Goal: Task Accomplishment & Management: Manage account settings

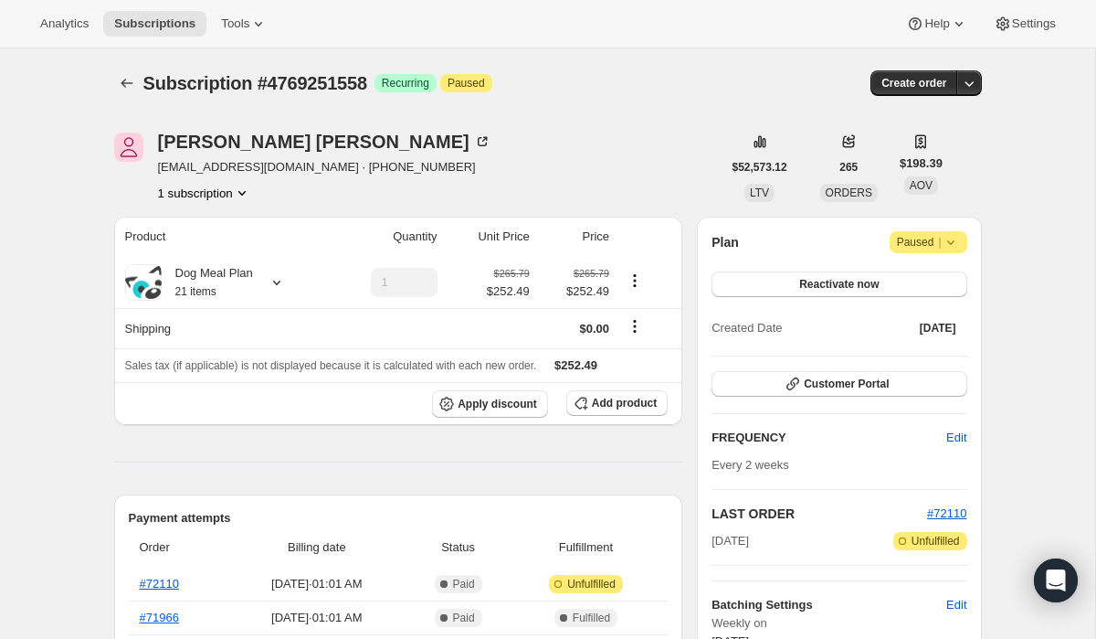
click at [951, 240] on icon at bounding box center [951, 242] width 18 height 18
click at [852, 285] on span "Reactivate now" at bounding box center [838, 284] width 79 height 15
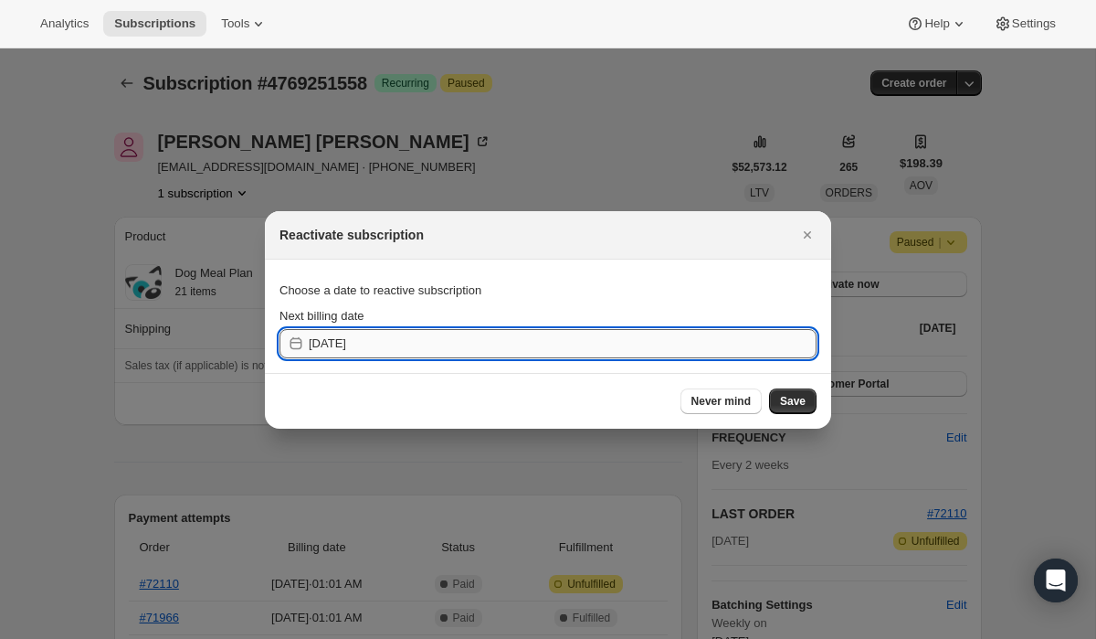
click at [381, 352] on input "[DATE]" at bounding box center [563, 343] width 508 height 29
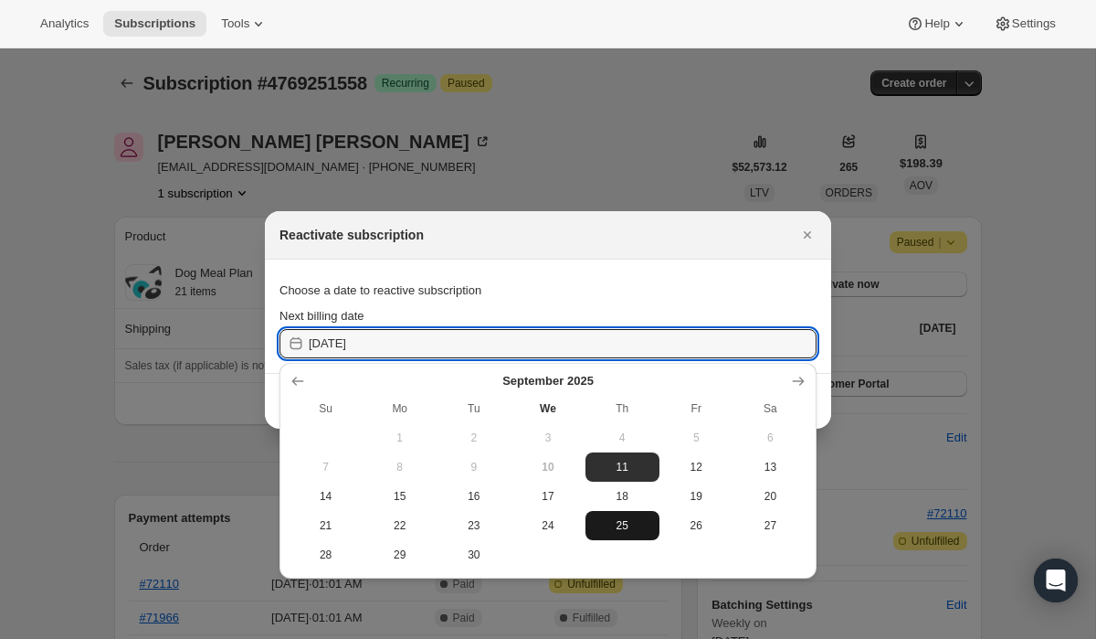
click at [613, 520] on span "25" at bounding box center [622, 525] width 59 height 15
type input "[DATE]"
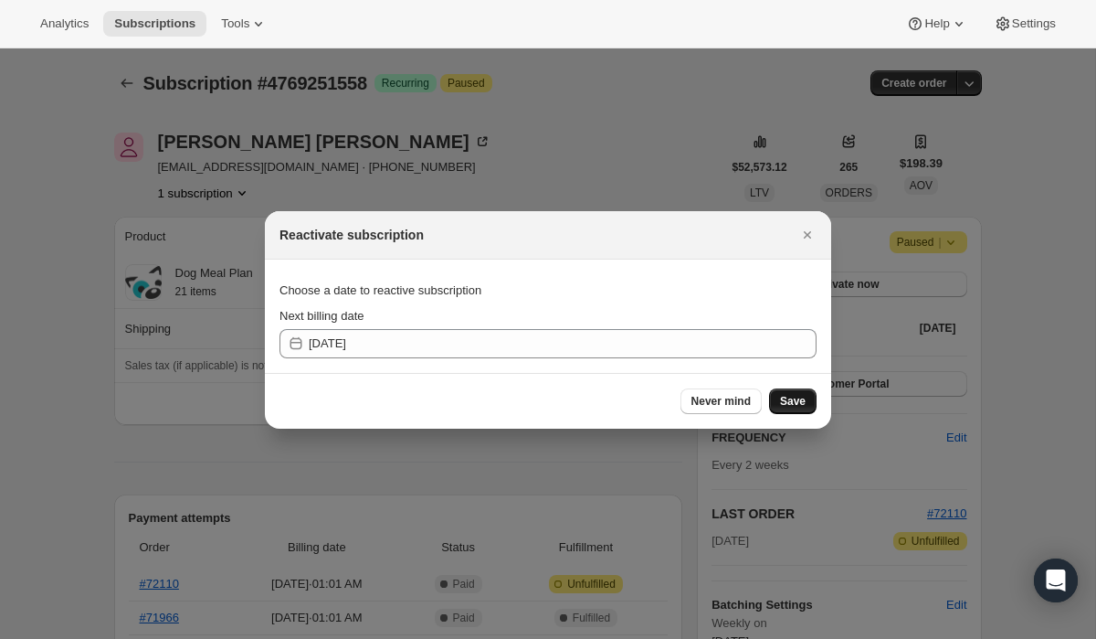
click at [786, 398] on span "Save" at bounding box center [793, 401] width 26 height 15
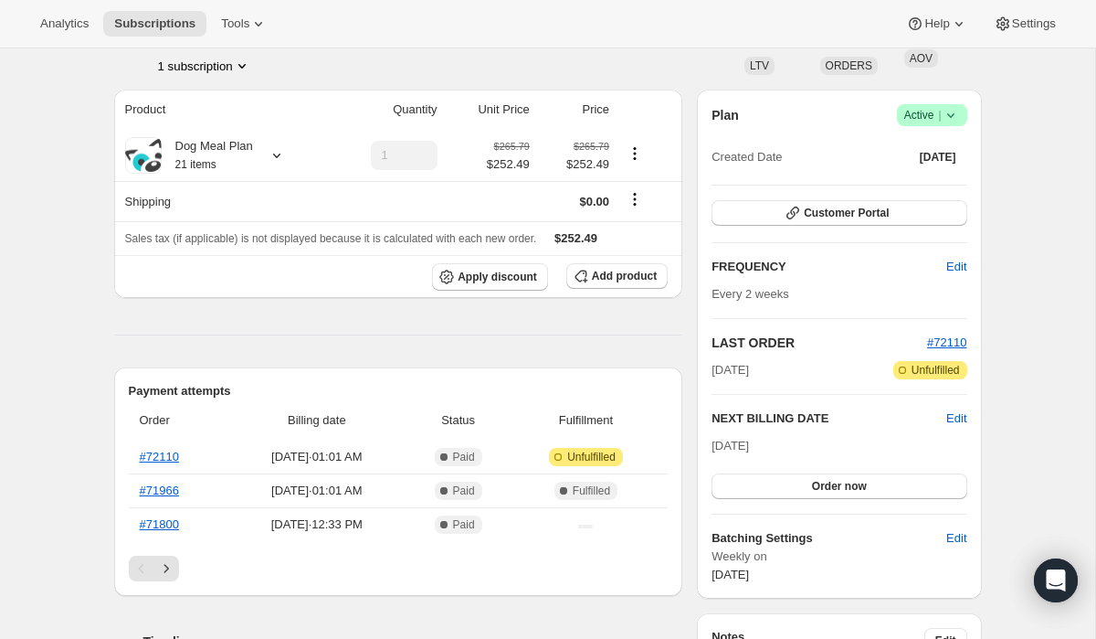
scroll to position [206, 0]
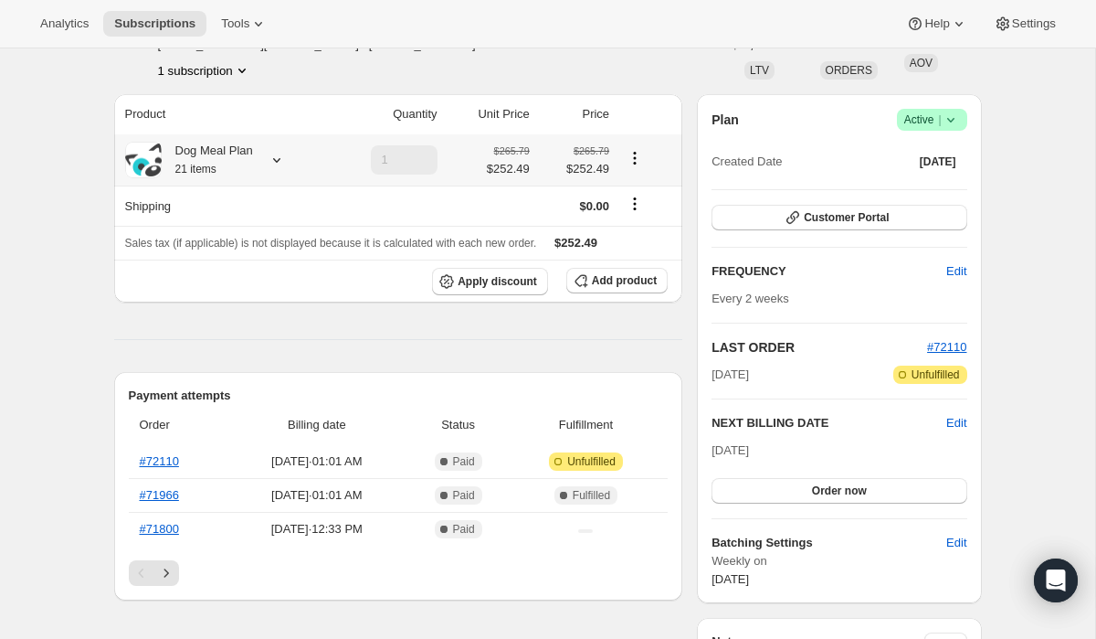
click at [279, 156] on icon at bounding box center [277, 160] width 18 height 18
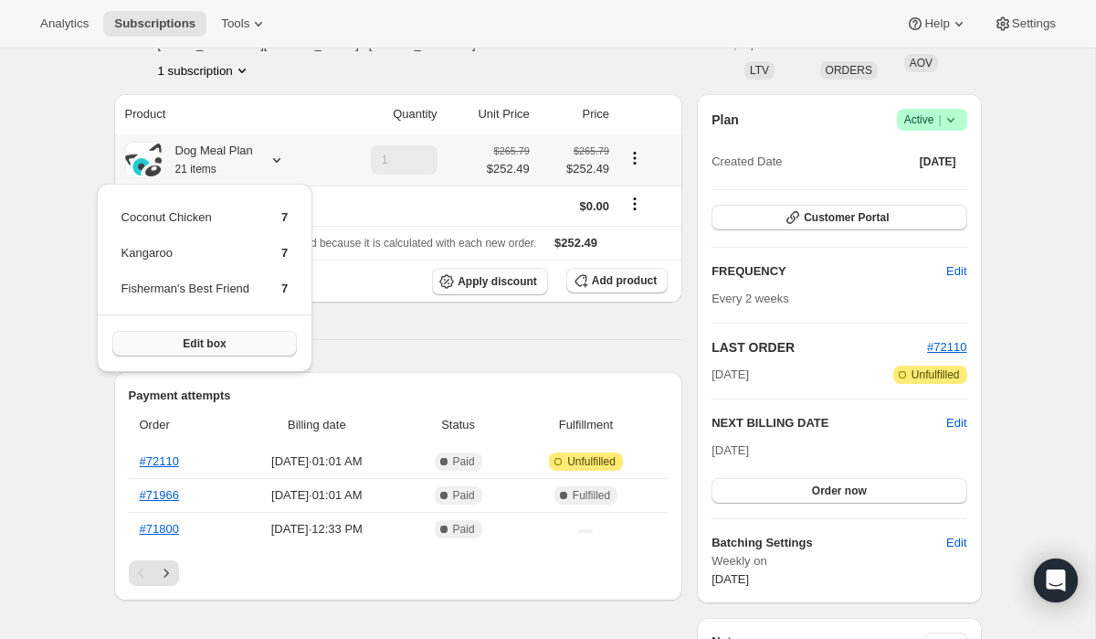
click at [206, 341] on span "Edit box" at bounding box center [204, 343] width 43 height 15
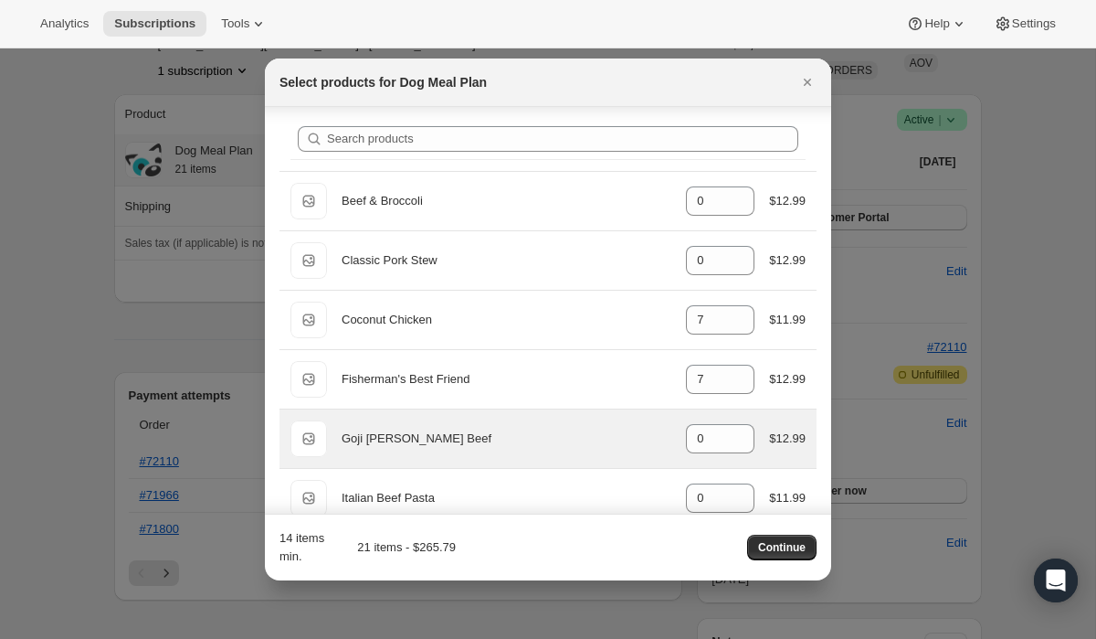
scroll to position [0, 0]
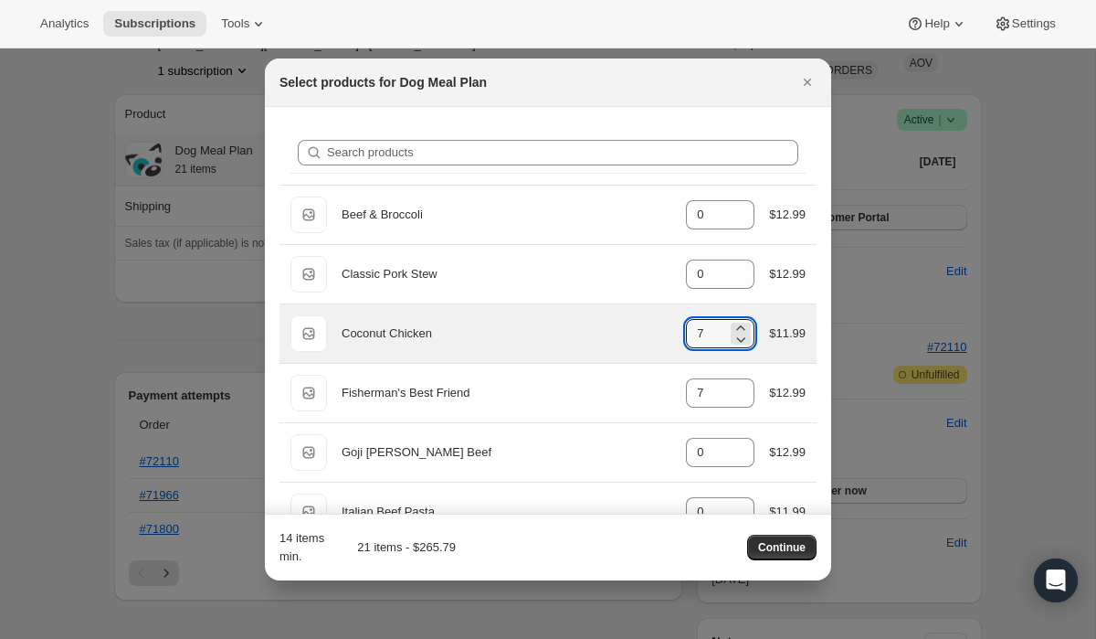
drag, startPoint x: 717, startPoint y: 331, endPoint x: 681, endPoint y: 330, distance: 36.6
click at [681, 330] on div "Default Title Coconut Chicken gid://shopify/ProductVariant/39967919243440 7 $11…" at bounding box center [548, 333] width 515 height 37
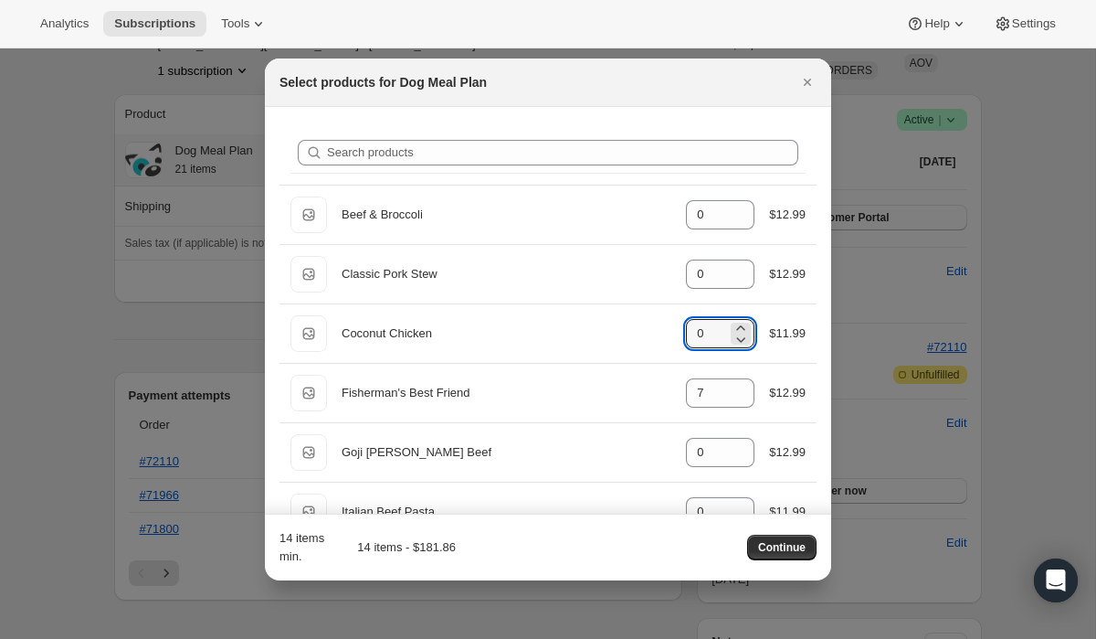
type input "0"
click at [577, 544] on div "14 items min. 14 items - $181.86 Continue" at bounding box center [548, 547] width 537 height 37
click at [788, 546] on span "Continue" at bounding box center [782, 547] width 48 height 15
click at [58, 280] on div at bounding box center [548, 319] width 1096 height 639
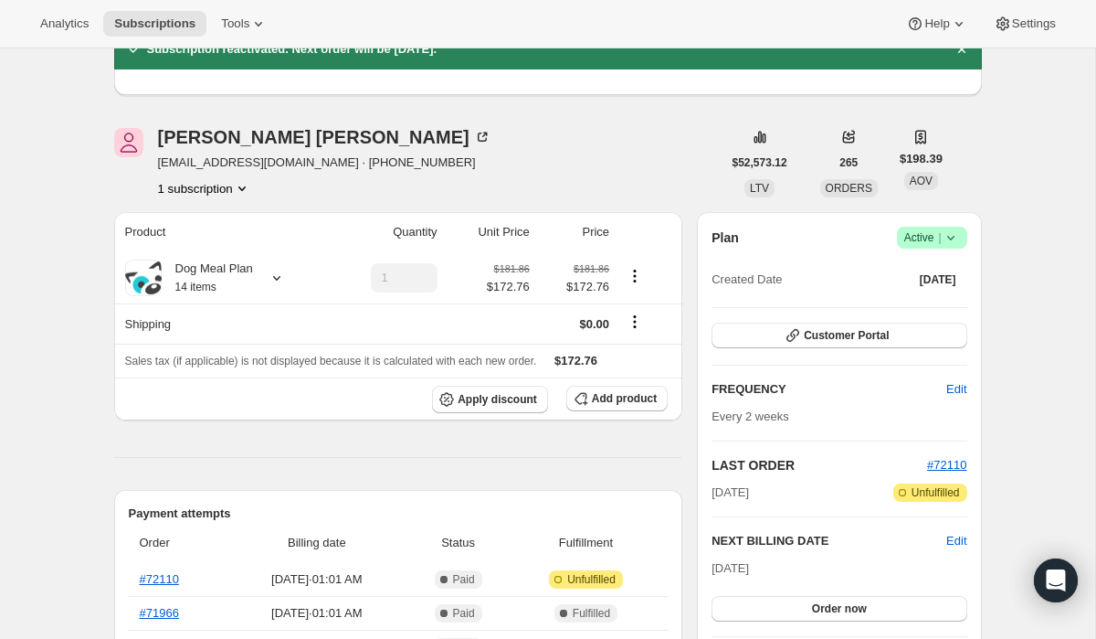
scroll to position [180, 0]
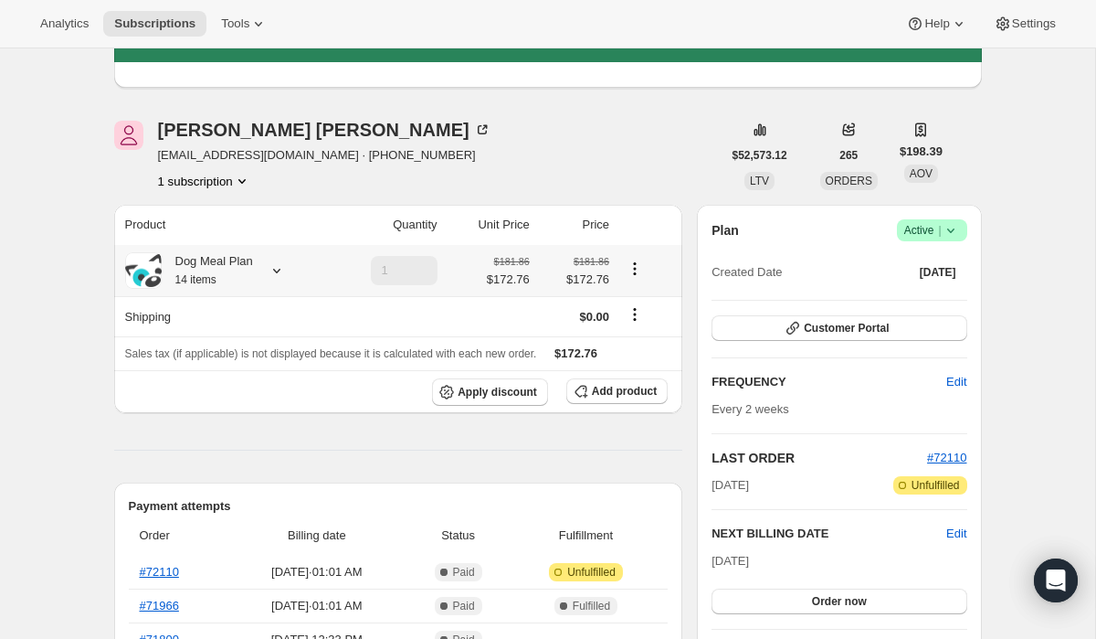
click at [279, 270] on icon at bounding box center [277, 270] width 18 height 18
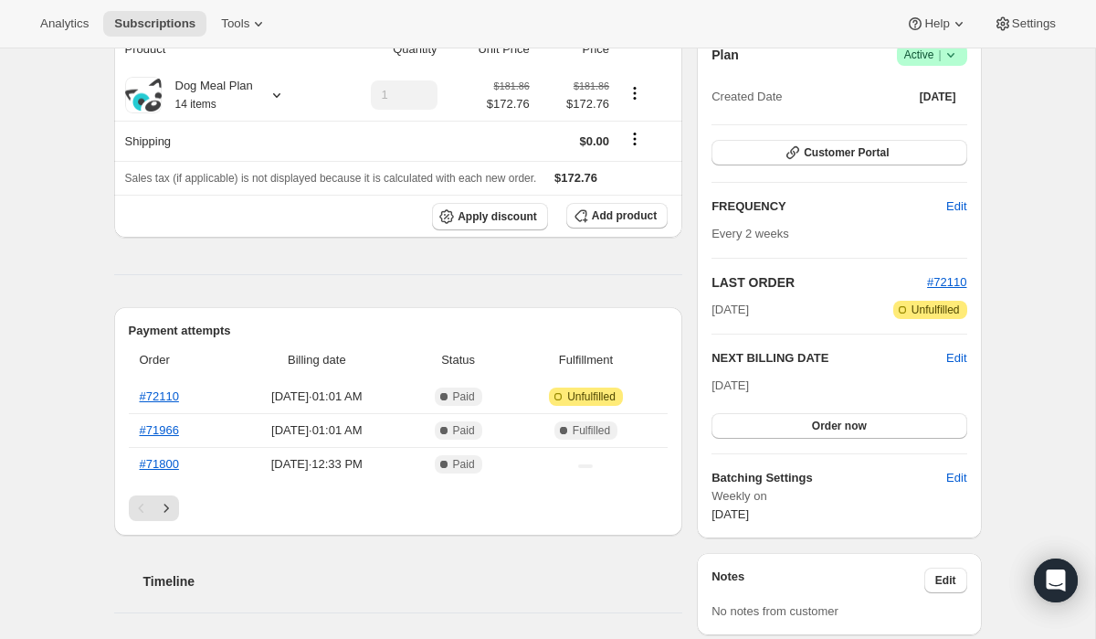
scroll to position [352, 0]
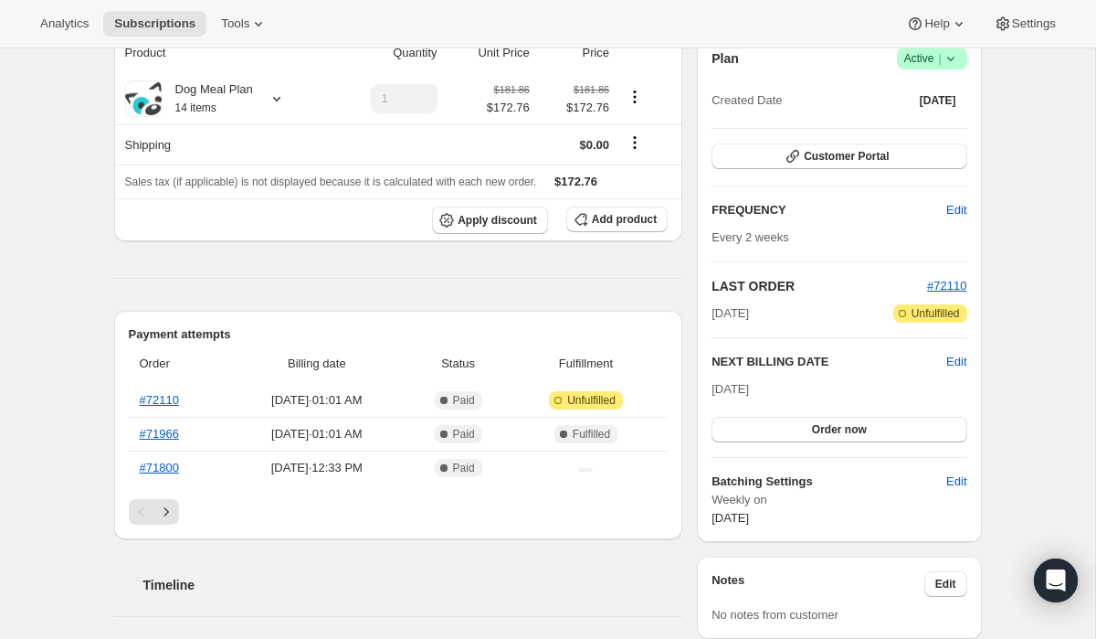
click at [48, 174] on div "Subscription #4769251558. This page is ready Subscription #4769251558 Success R…" at bounding box center [547, 646] width 1095 height 1898
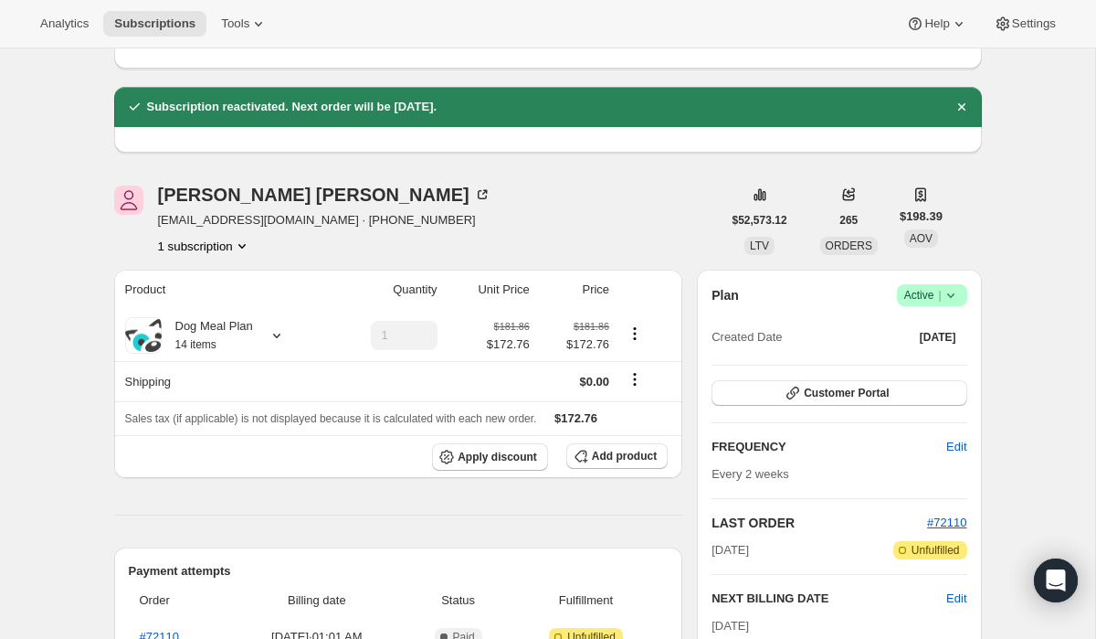
scroll to position [70, 0]
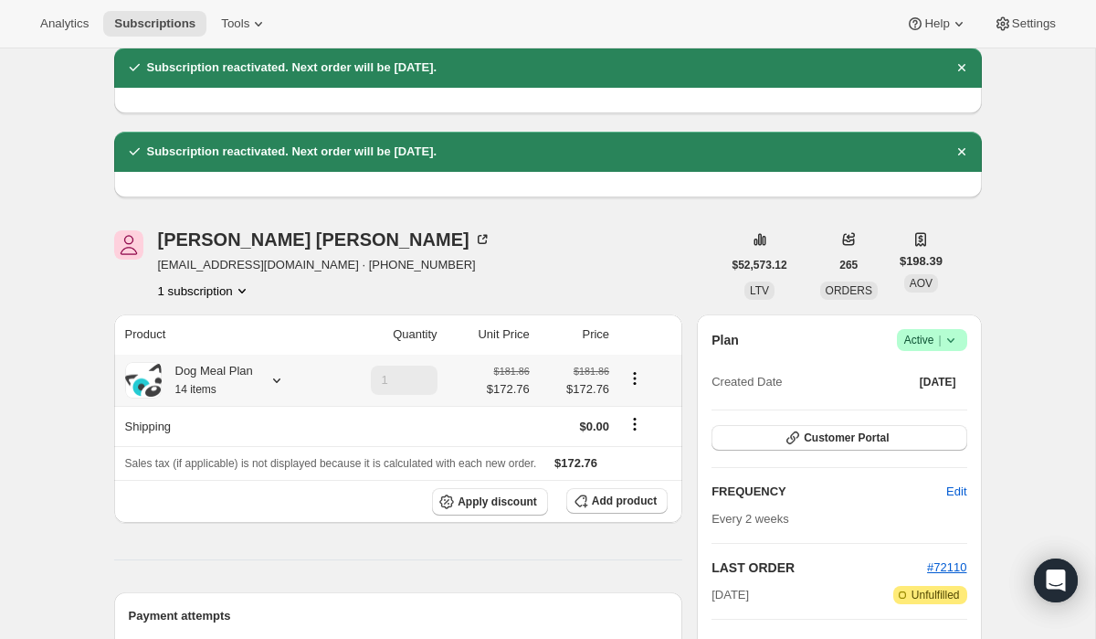
click at [280, 381] on icon at bounding box center [277, 380] width 18 height 18
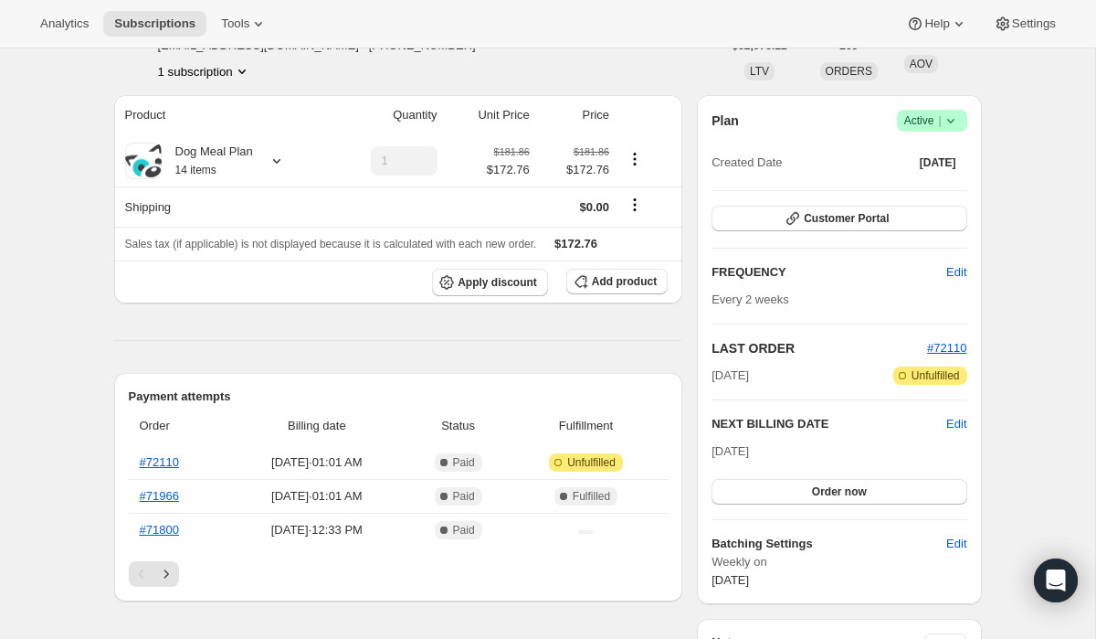
scroll to position [291, 0]
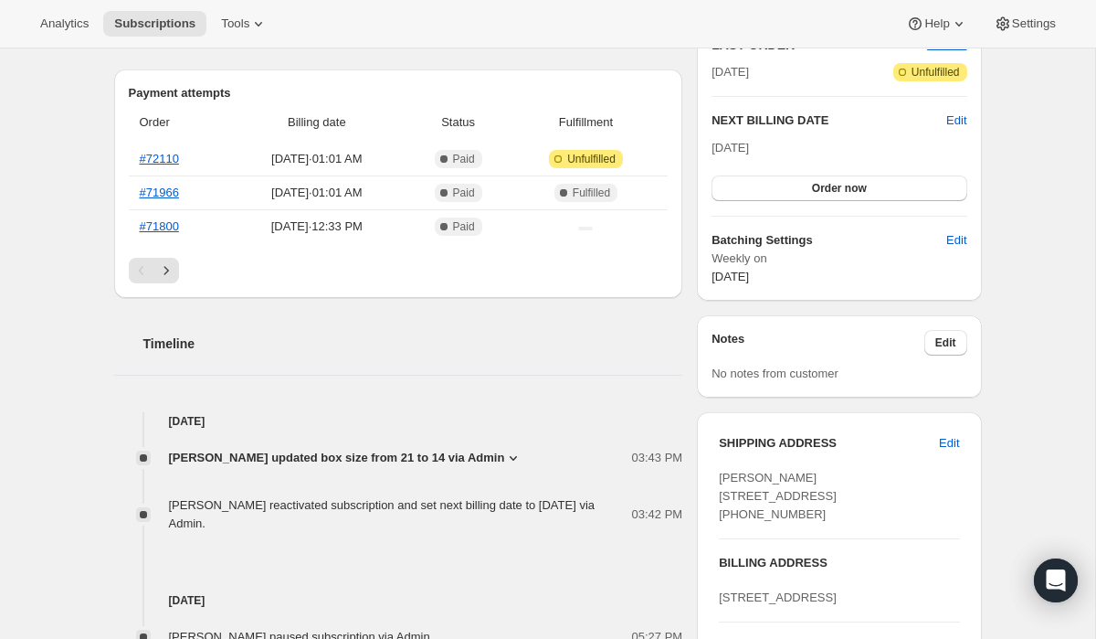
scroll to position [592, 0]
click at [159, 153] on link "#72110" at bounding box center [159, 160] width 39 height 14
